Goal: Connect with others: Connect with other users

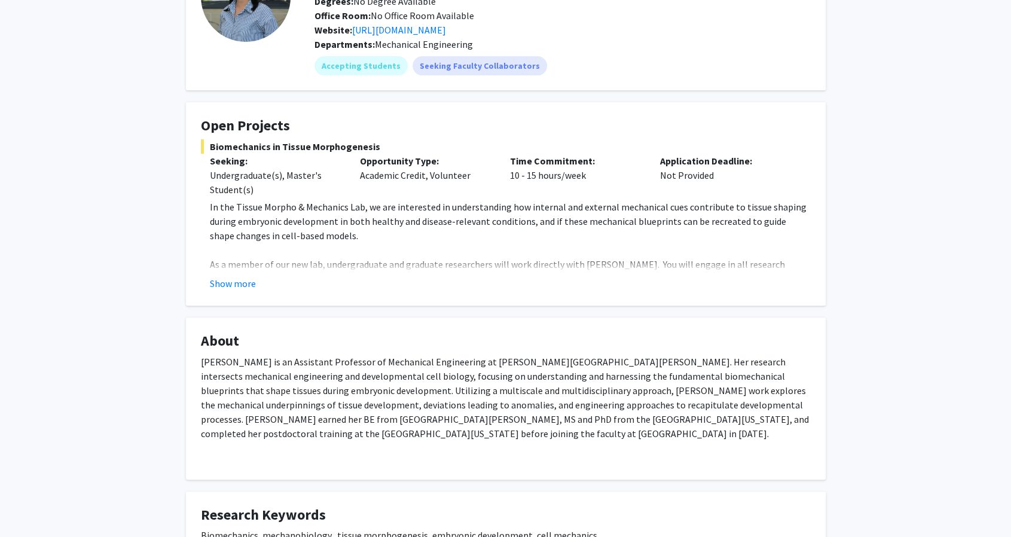
scroll to position [120, 0]
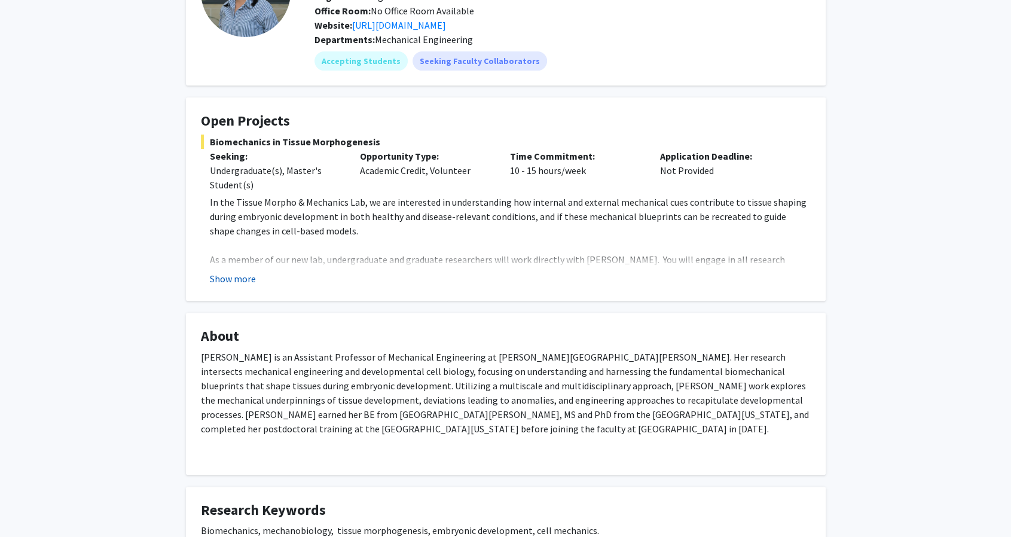
click at [243, 280] on button "Show more" at bounding box center [233, 279] width 46 height 14
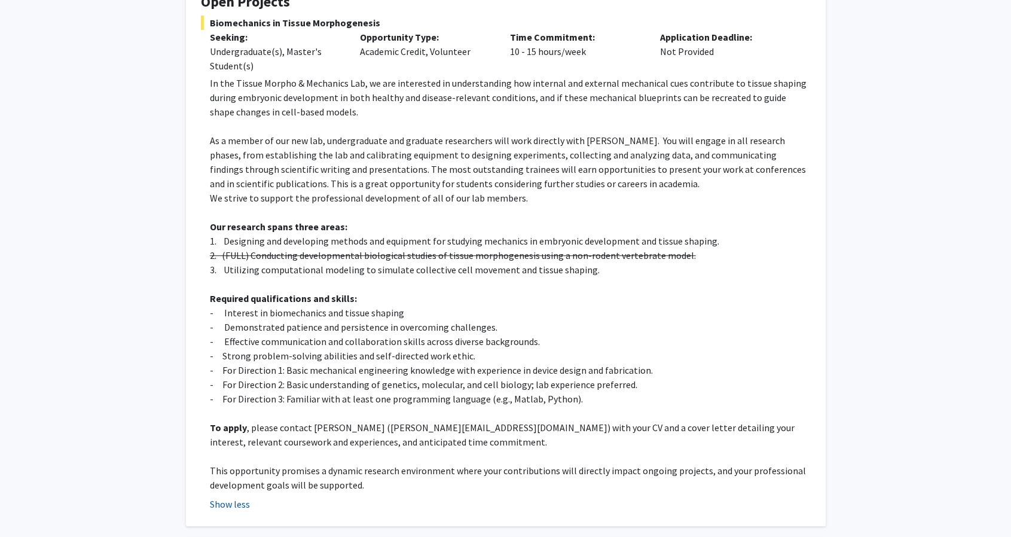
scroll to position [239, 0]
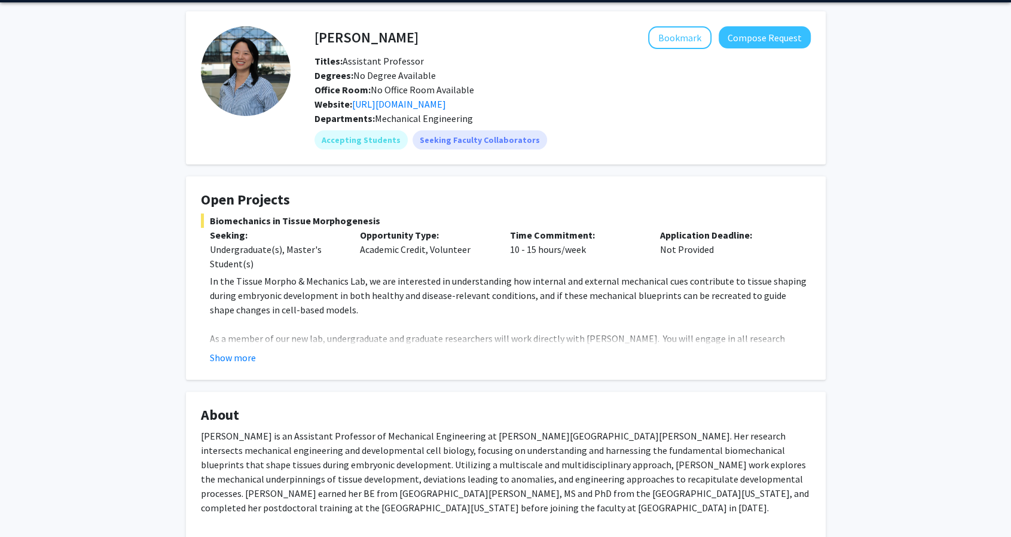
scroll to position [219, 0]
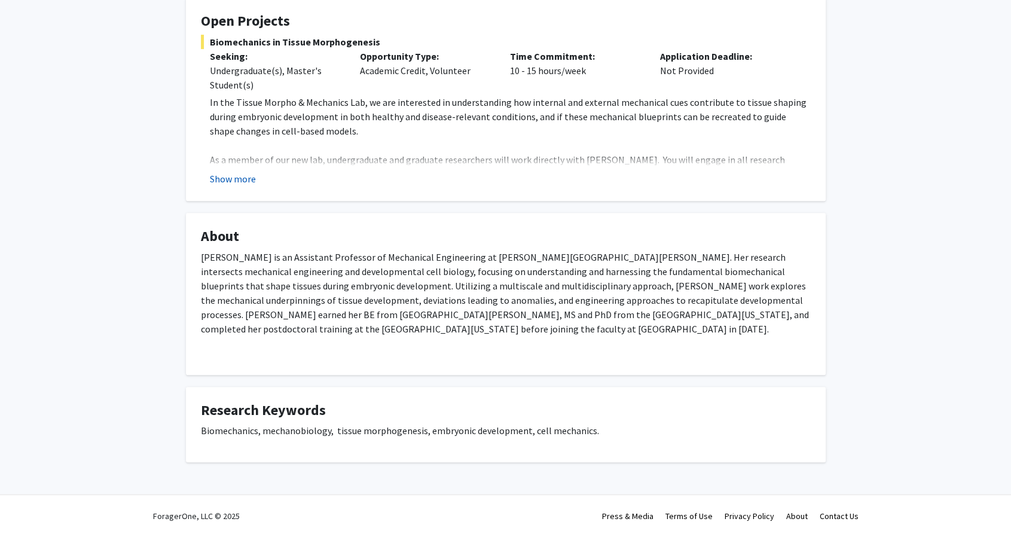
click at [232, 176] on button "Show more" at bounding box center [233, 179] width 46 height 14
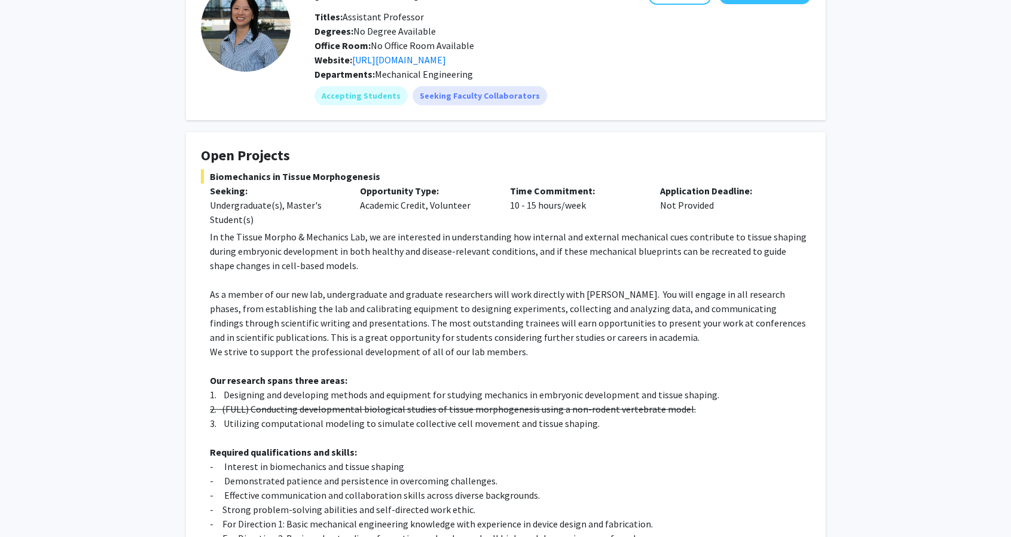
scroll to position [40, 0]
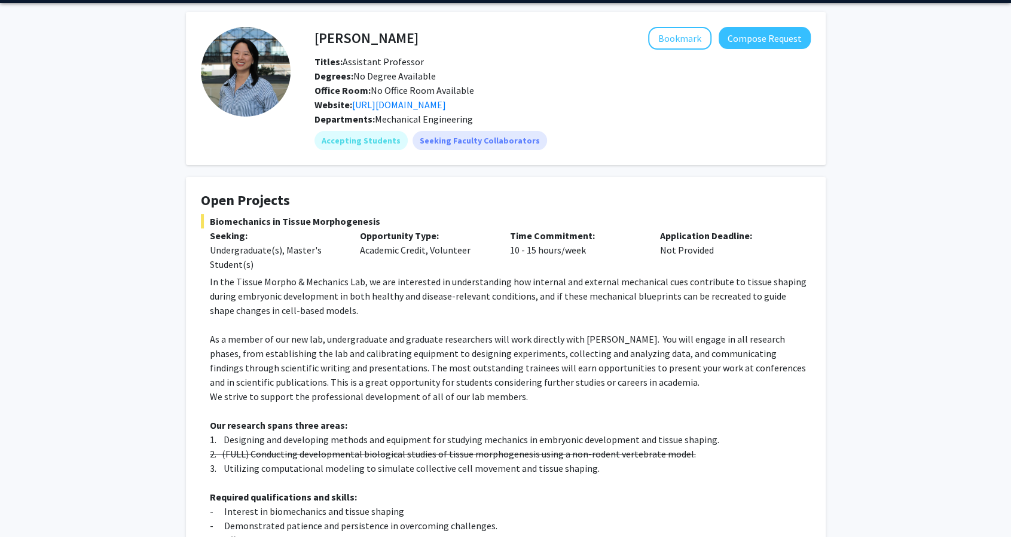
click at [880, 258] on div "[PERSON_NAME] Bookmark Compose Request Titles: Assistant Professor Degrees: No …" at bounding box center [505, 514] width 1011 height 1022
click at [748, 495] on p "Required qualifications and skills:" at bounding box center [510, 497] width 601 height 14
click at [920, 248] on div "[PERSON_NAME] Bookmark Compose Request Titles: Assistant Professor Degrees: No …" at bounding box center [505, 514] width 1011 height 1022
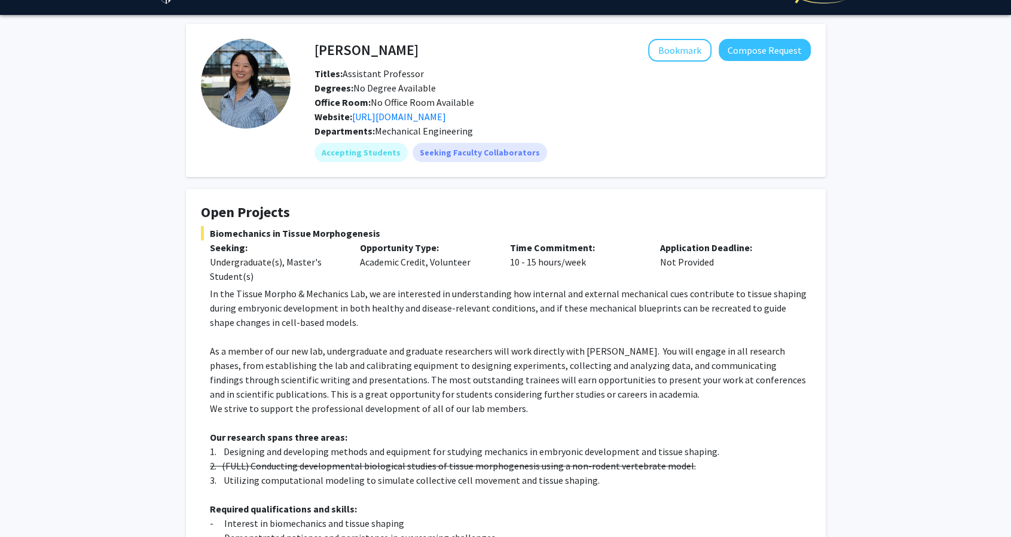
scroll to position [0, 0]
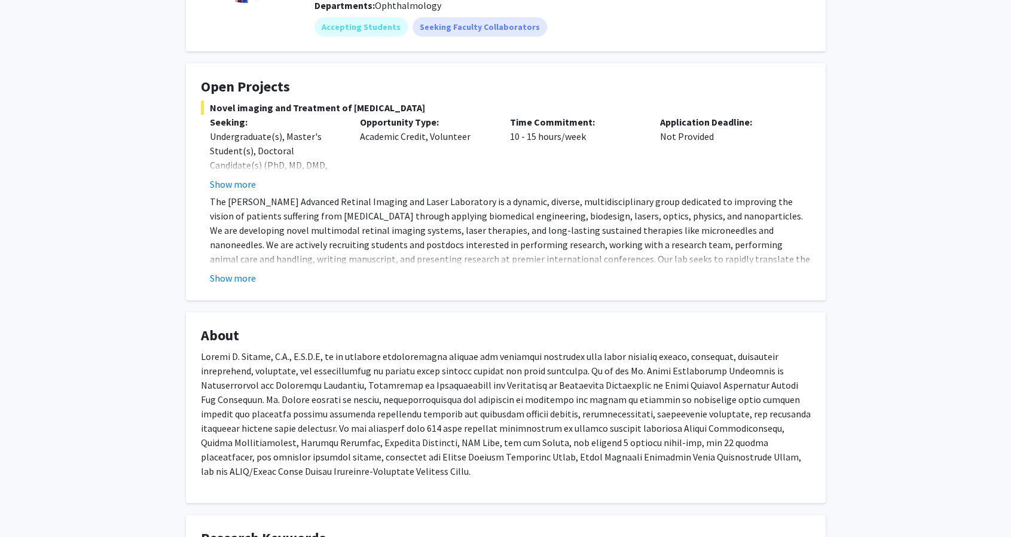
scroll to position [1067, 0]
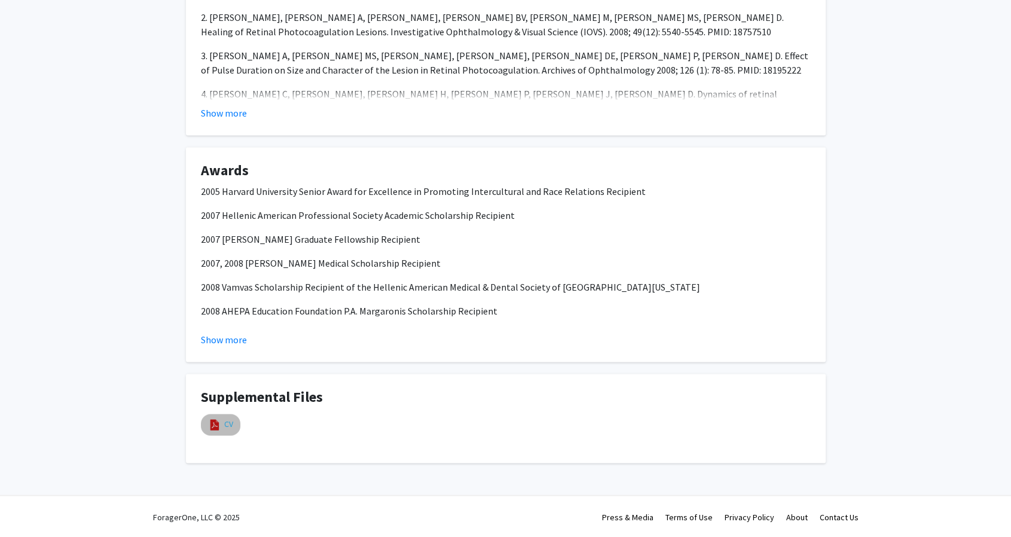
click at [224, 428] on mat-chip "CV" at bounding box center [220, 425] width 39 height 22
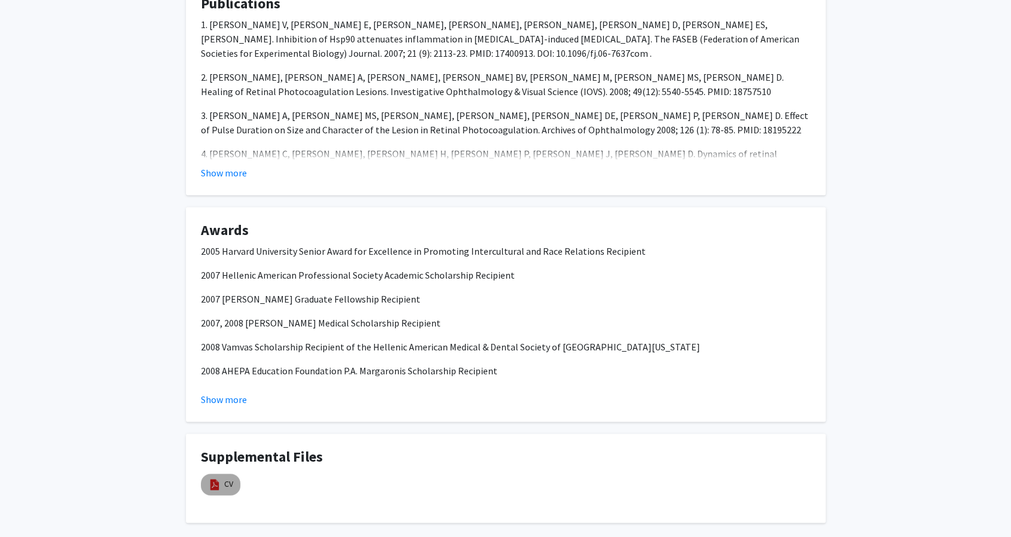
click at [222, 481] on mat-chip "CV" at bounding box center [220, 485] width 39 height 22
click at [215, 485] on img at bounding box center [214, 484] width 13 height 13
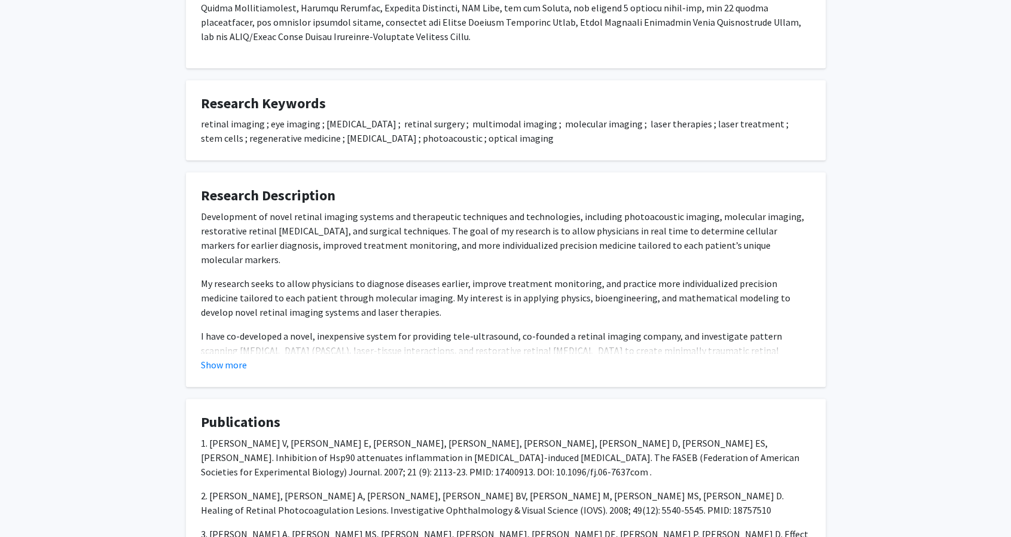
scroll to position [648, 0]
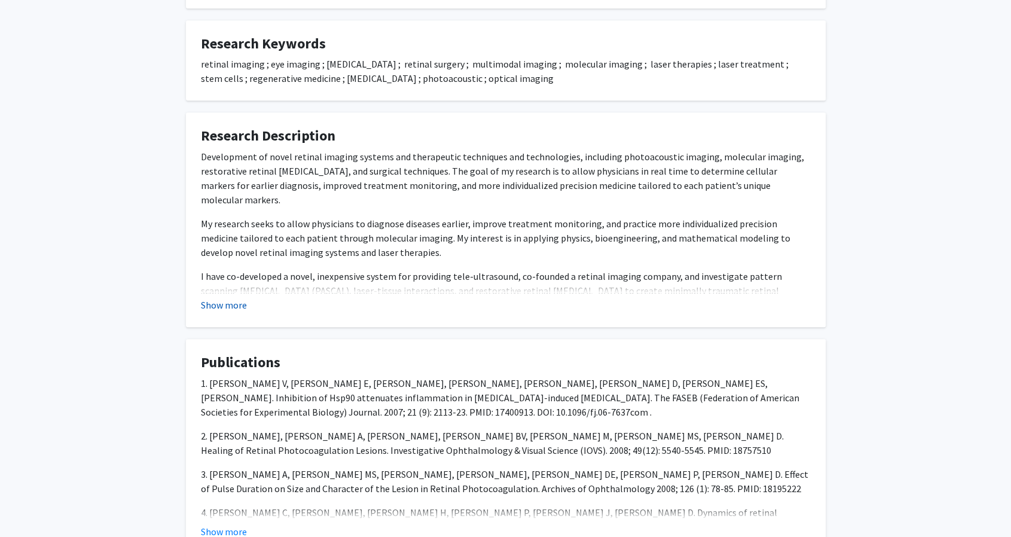
click at [240, 310] on button "Show more" at bounding box center [224, 305] width 46 height 14
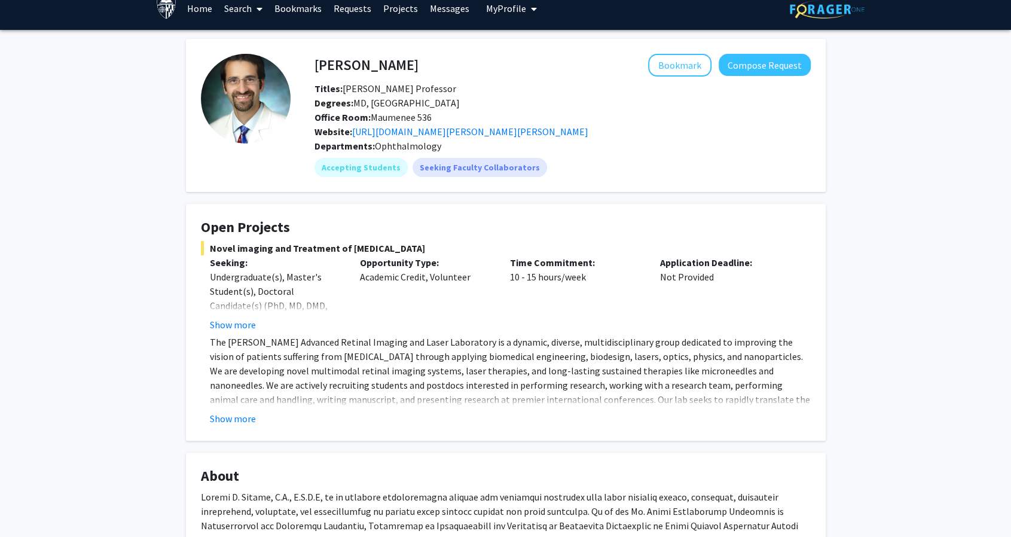
scroll to position [0, 0]
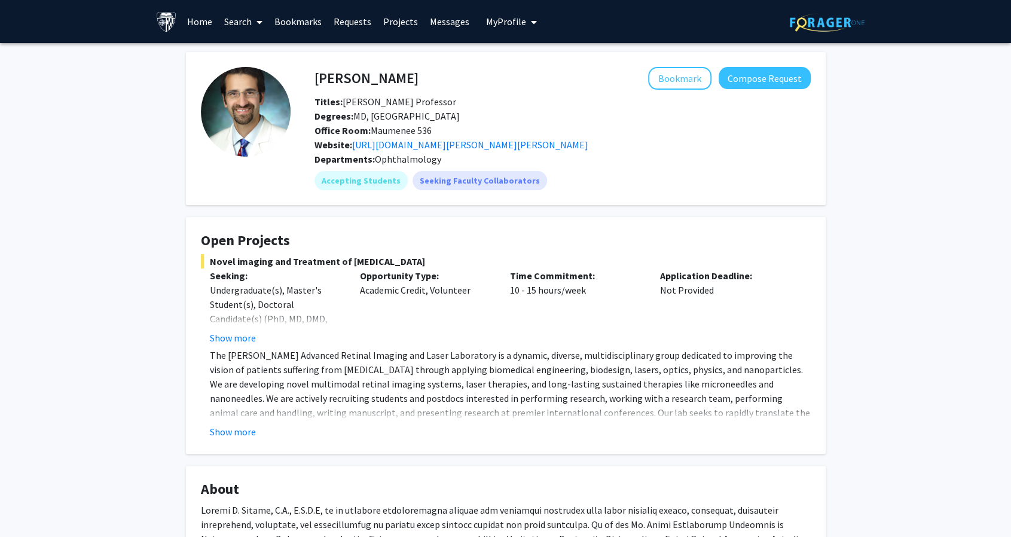
click at [224, 440] on fg-card "Open Projects Novel imaging and Treatment of Eye Diseases Seeking: Undergraduat…" at bounding box center [506, 335] width 640 height 237
click at [228, 432] on button "Show more" at bounding box center [233, 432] width 46 height 14
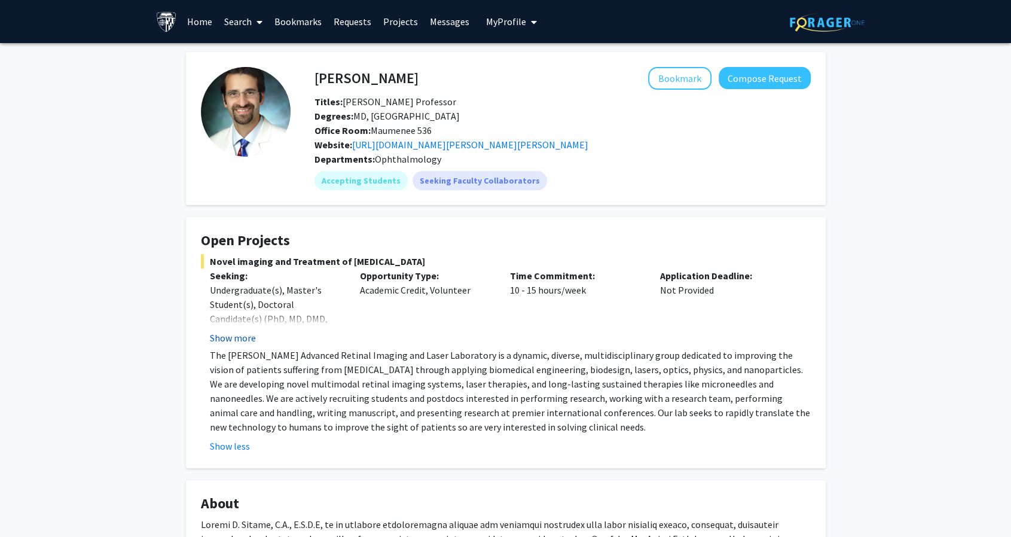
click at [231, 334] on button "Show more" at bounding box center [233, 338] width 46 height 14
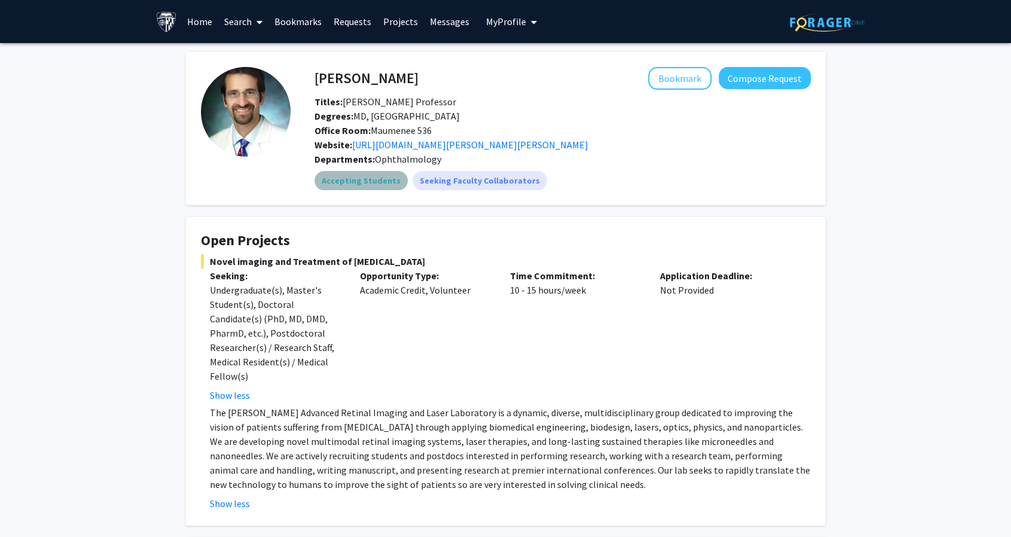
click at [364, 175] on mat-chip "Accepting Students" at bounding box center [361, 180] width 93 height 19
click at [417, 179] on mat-chip "Seeking Faculty Collaborators" at bounding box center [480, 180] width 135 height 19
click at [581, 179] on div "Accepting Students Seeking Faculty Collaborators" at bounding box center [562, 181] width 501 height 24
